Goal: Navigation & Orientation: Find specific page/section

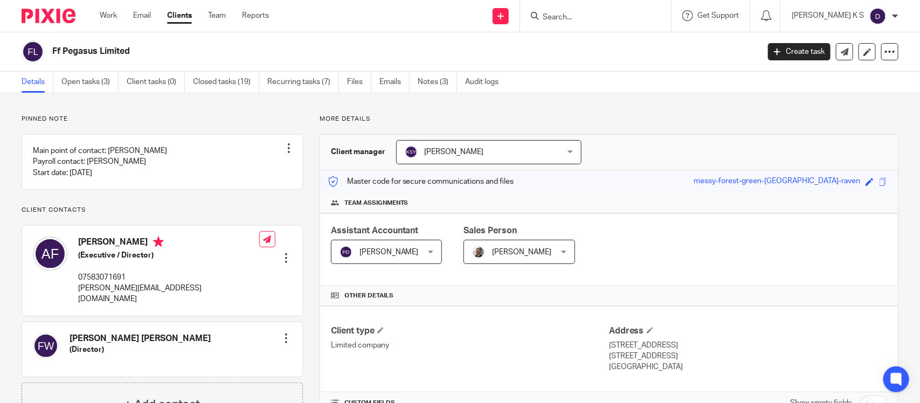
drag, startPoint x: 0, startPoint y: 0, endPoint x: 596, endPoint y: 13, distance: 596.1
click at [596, 13] on input "Search" at bounding box center [590, 18] width 97 height 10
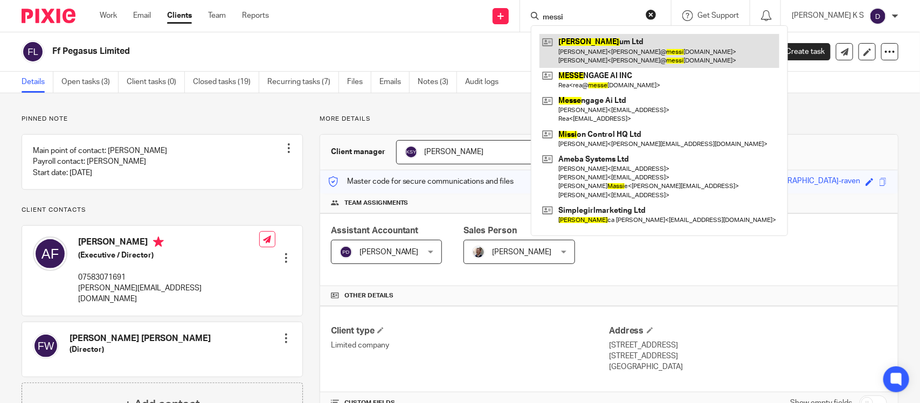
type input "messi"
click at [620, 50] on link at bounding box center [659, 50] width 240 height 33
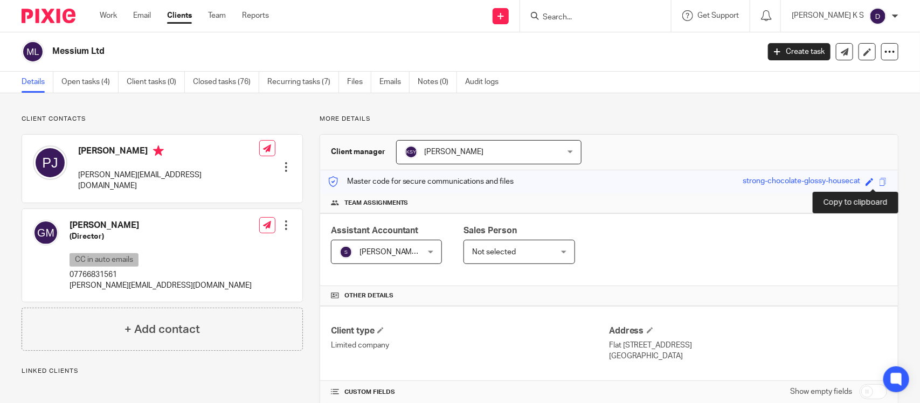
click at [879, 185] on span at bounding box center [883, 182] width 8 height 8
